Goal: Information Seeking & Learning: Learn about a topic

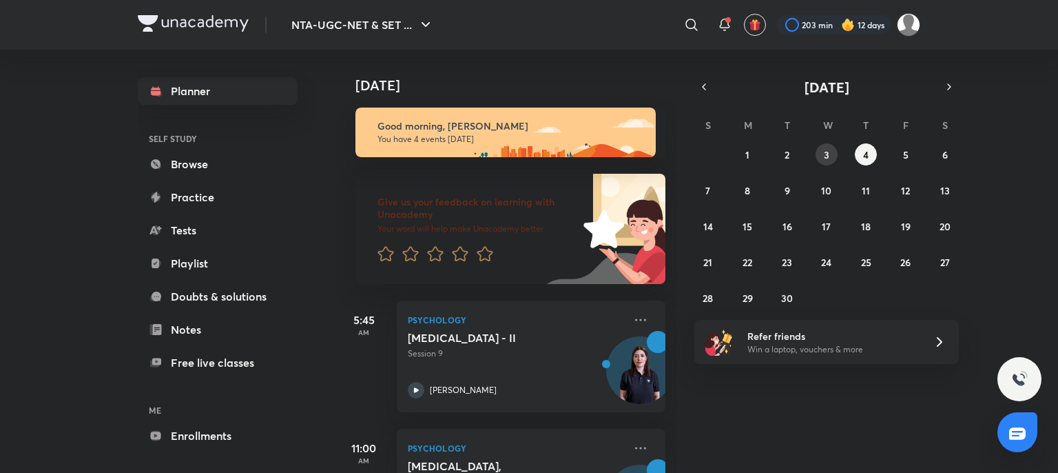
click at [821, 152] on button "3" at bounding box center [827, 154] width 22 height 22
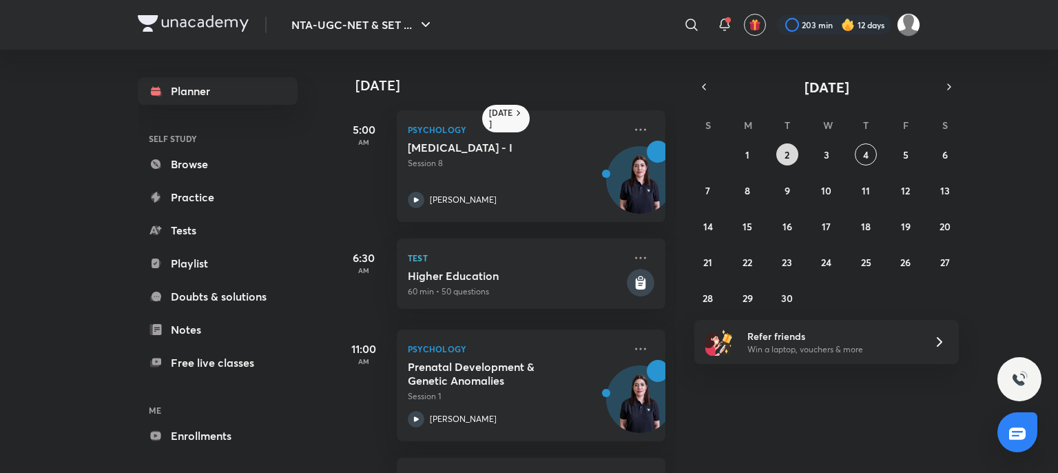
click at [779, 155] on button "2" at bounding box center [788, 154] width 22 height 22
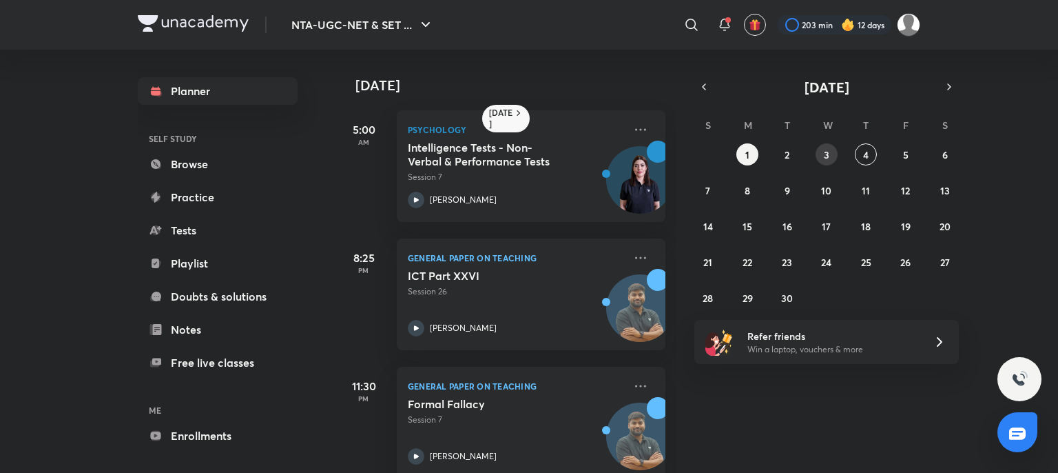
click at [824, 148] on abbr "3" at bounding box center [827, 154] width 6 height 13
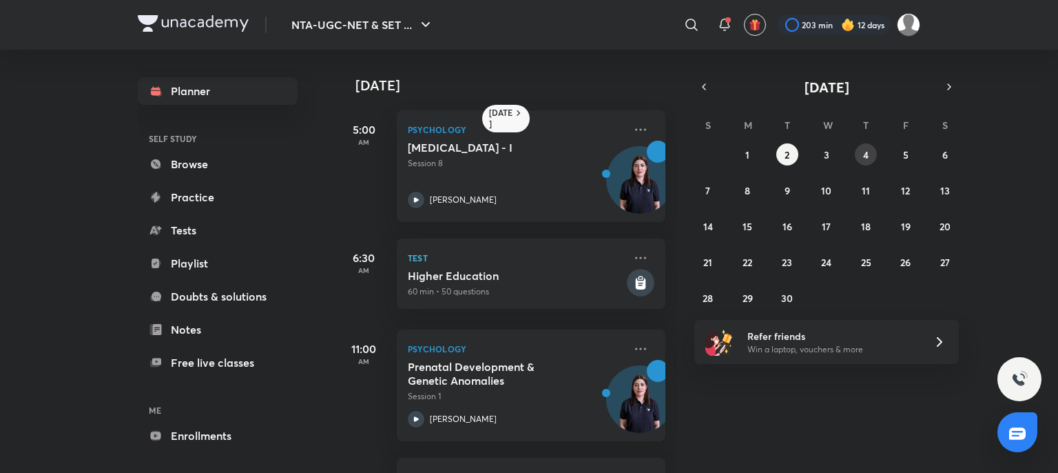
click at [865, 145] on button "4" at bounding box center [866, 154] width 22 height 22
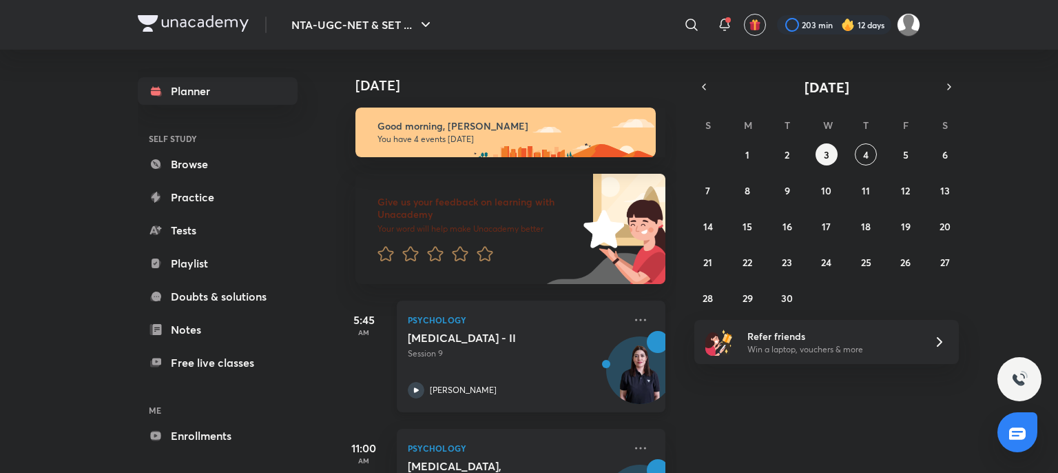
drag, startPoint x: 865, startPoint y: 145, endPoint x: 429, endPoint y: 352, distance: 483.6
click at [429, 352] on div "[DATE] [DATE] Good morning, Atia You have 4 events [DATE] Give us your feedback…" at bounding box center [628, 261] width 584 height 423
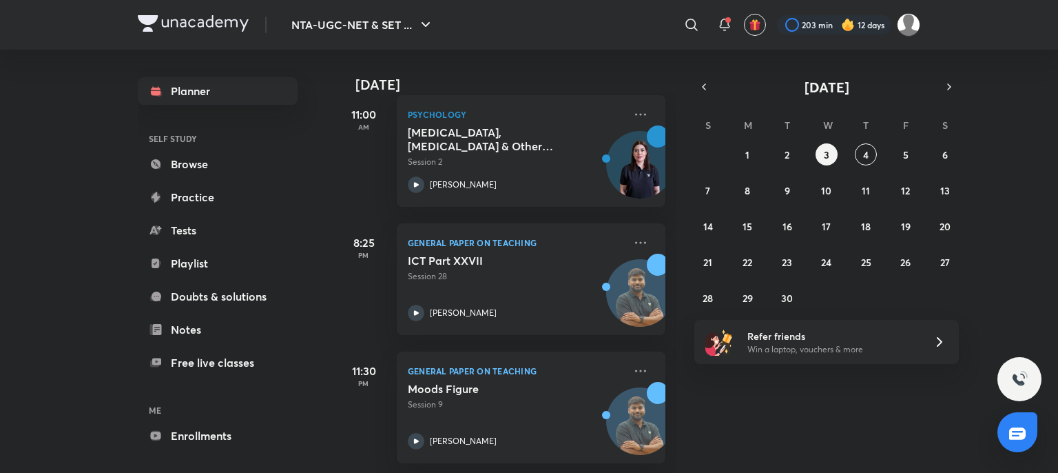
scroll to position [345, 0]
click at [910, 151] on button "5" at bounding box center [906, 154] width 22 height 22
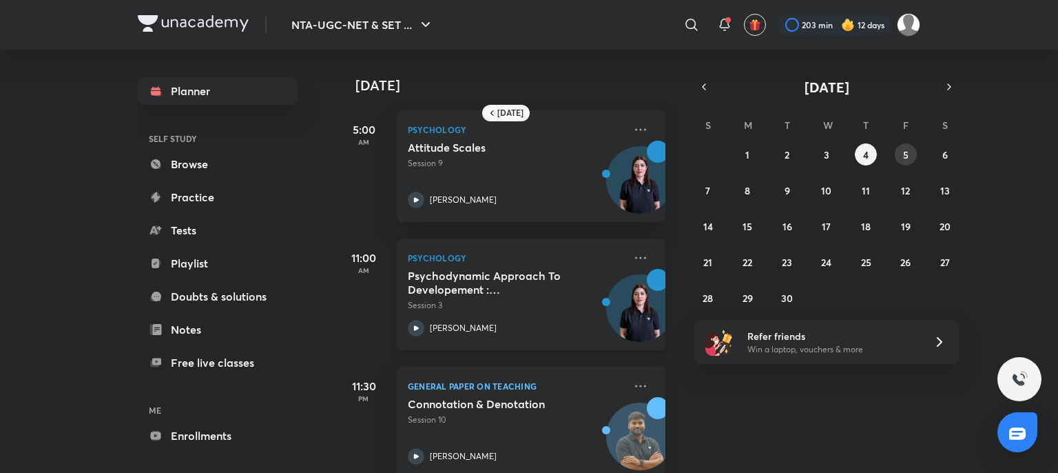
scroll to position [28, 0]
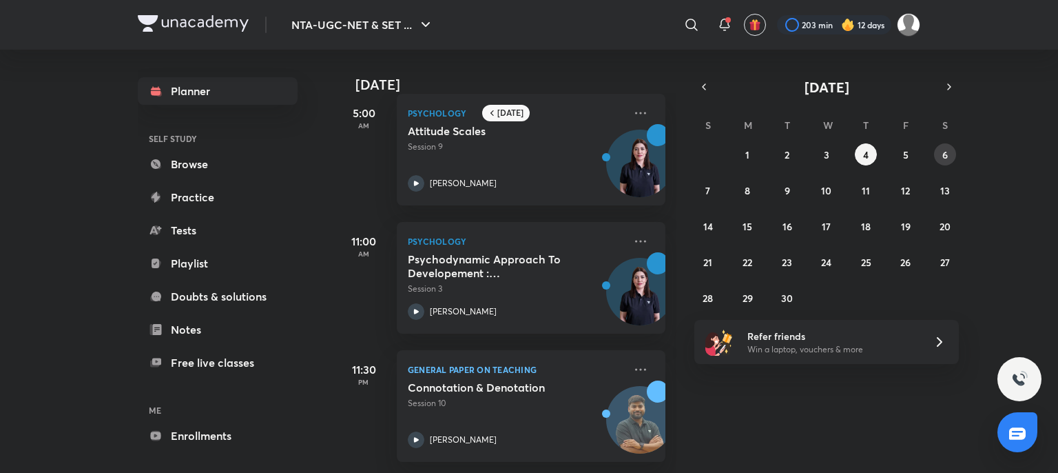
click at [948, 147] on button "6" at bounding box center [945, 154] width 22 height 22
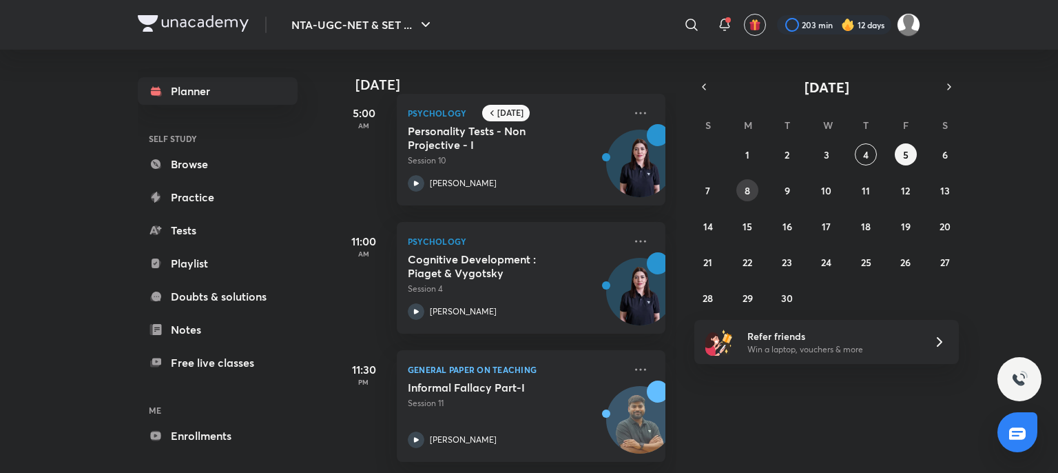
click at [737, 187] on button "8" at bounding box center [748, 190] width 22 height 22
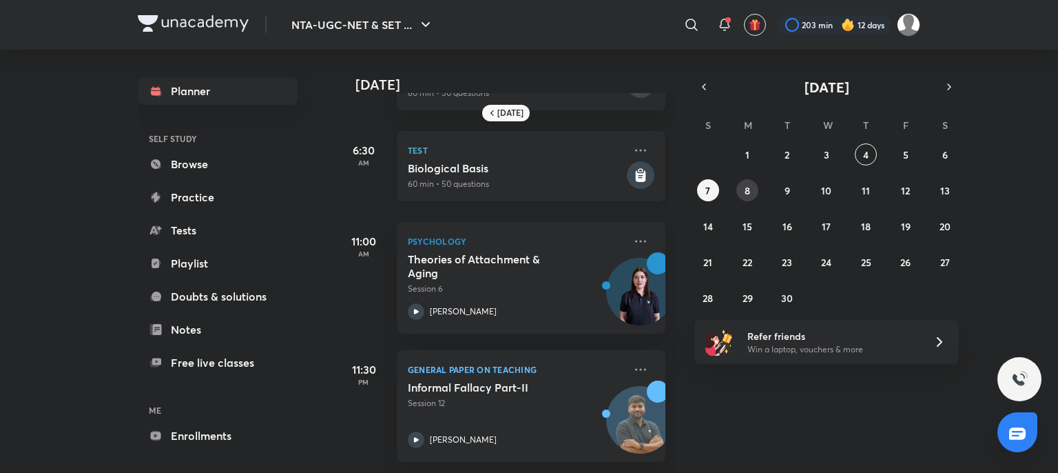
scroll to position [0, 0]
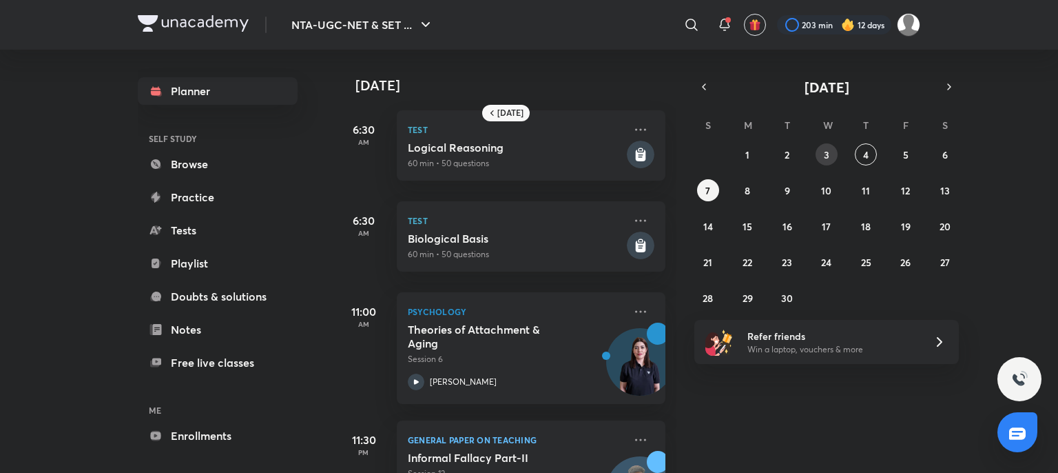
click at [824, 152] on abbr "3" at bounding box center [827, 154] width 6 height 13
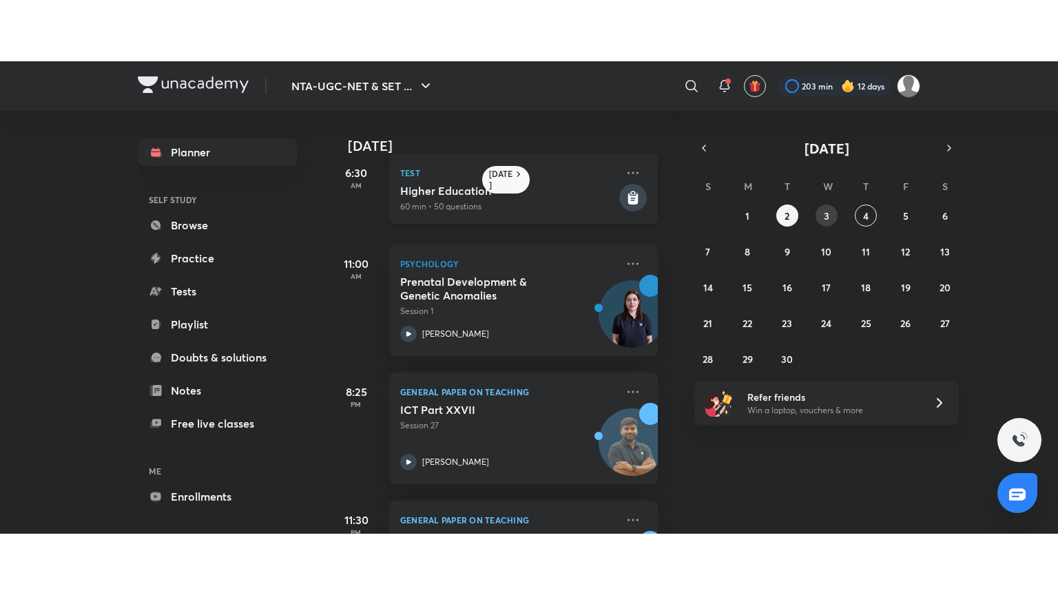
scroll to position [246, 14]
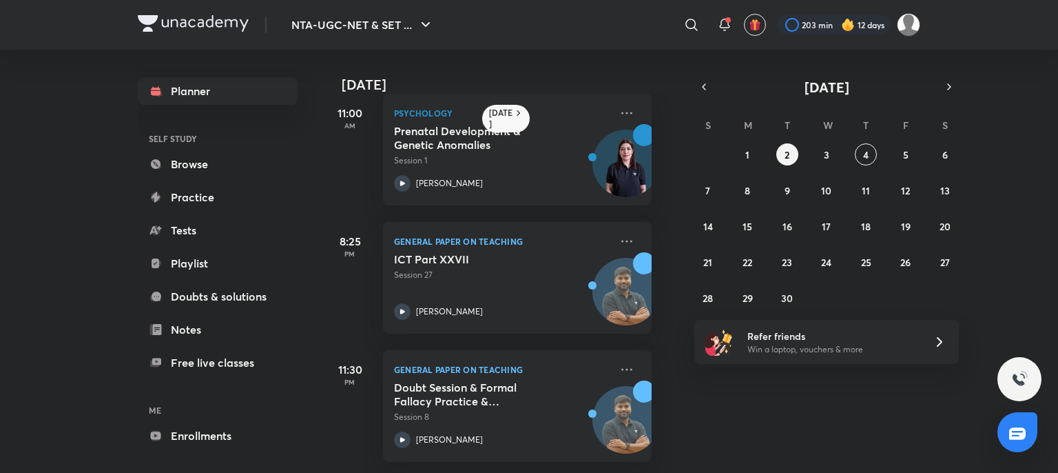
click at [495, 252] on h5 "ICT Part XXVII" at bounding box center [480, 259] width 172 height 14
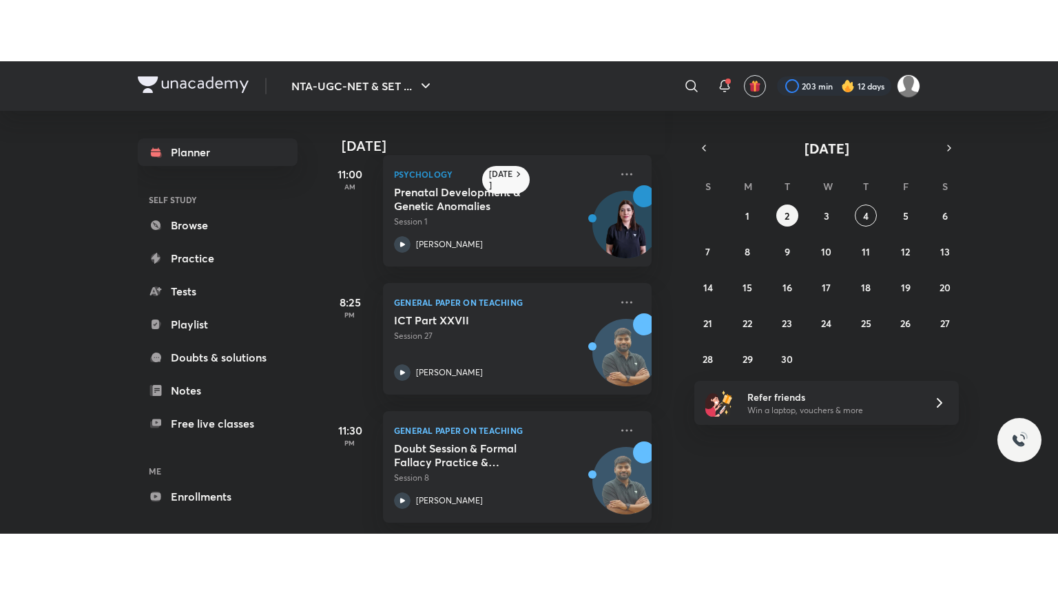
scroll to position [123, 14]
